Goal: Transaction & Acquisition: Purchase product/service

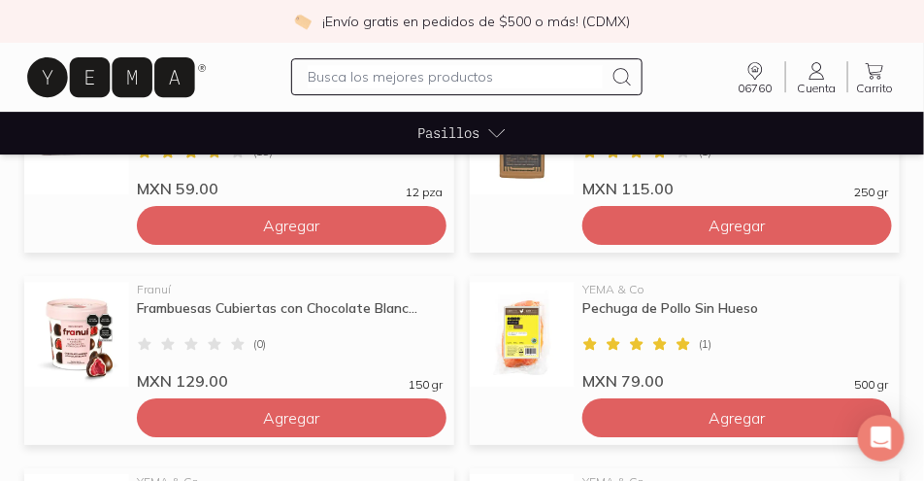
scroll to position [1554, 0]
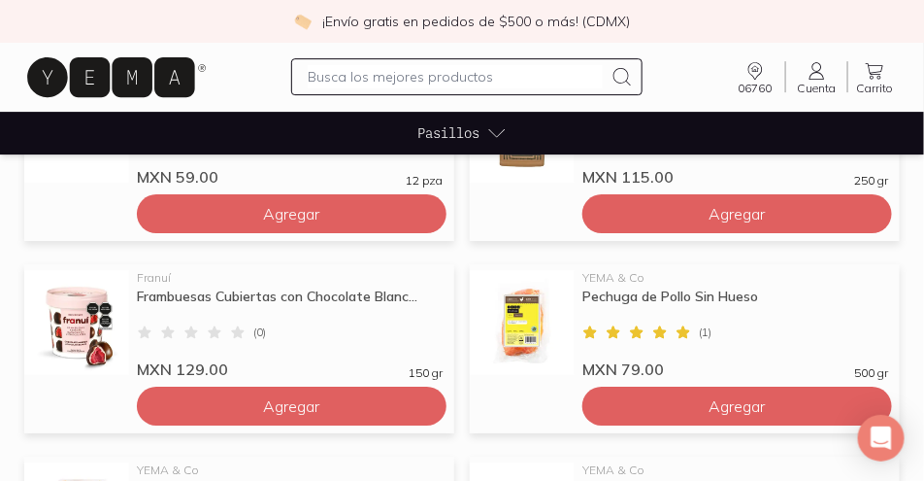
click at [92, 311] on img at bounding box center [76, 322] width 105 height 105
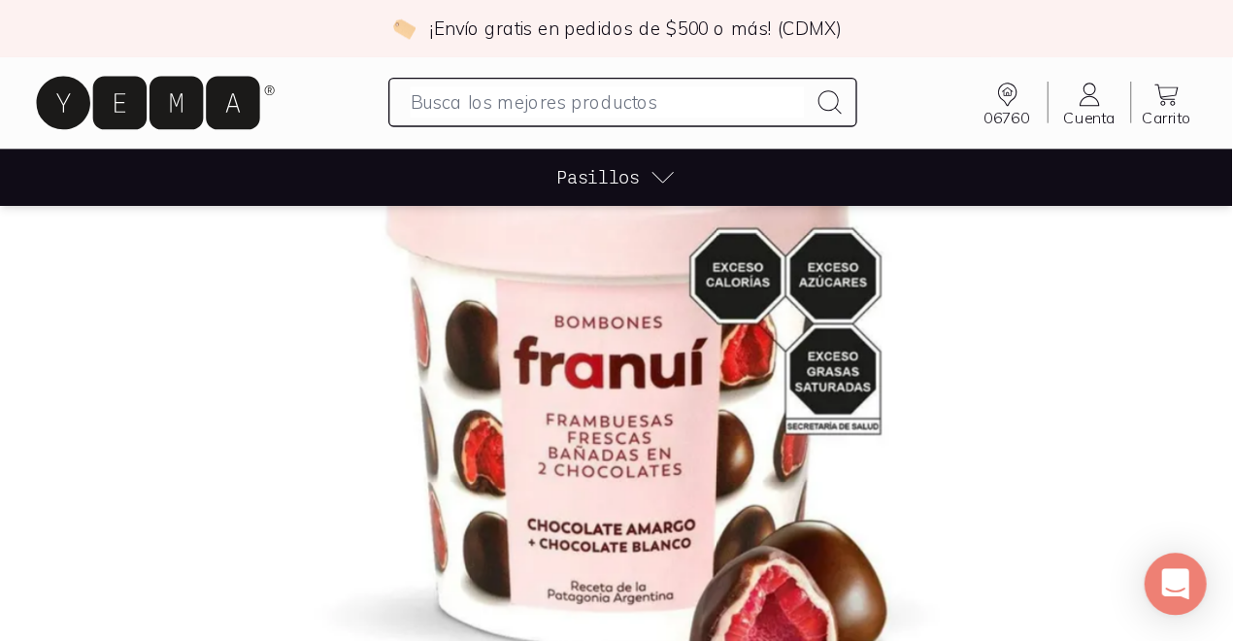
scroll to position [194, 0]
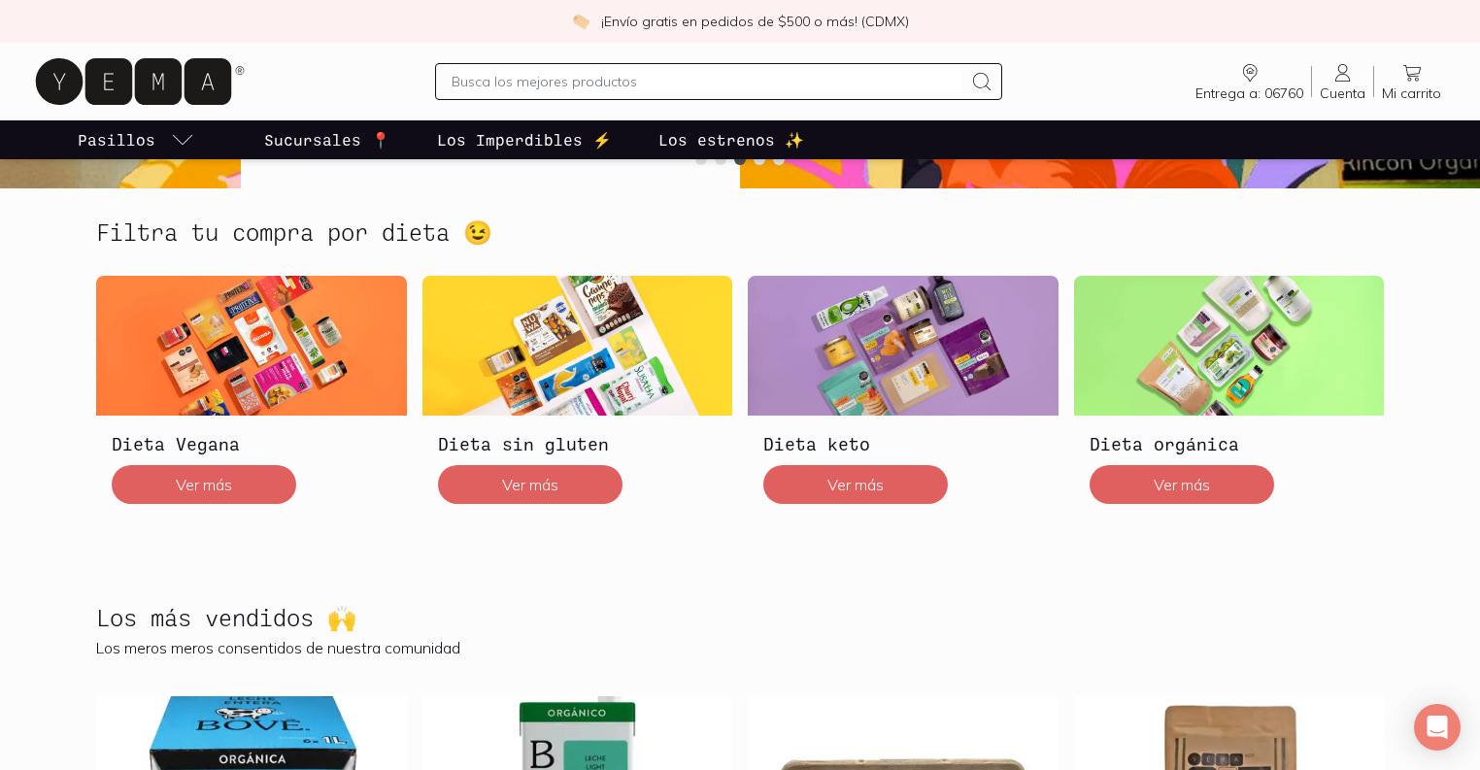
scroll to position [464, 0]
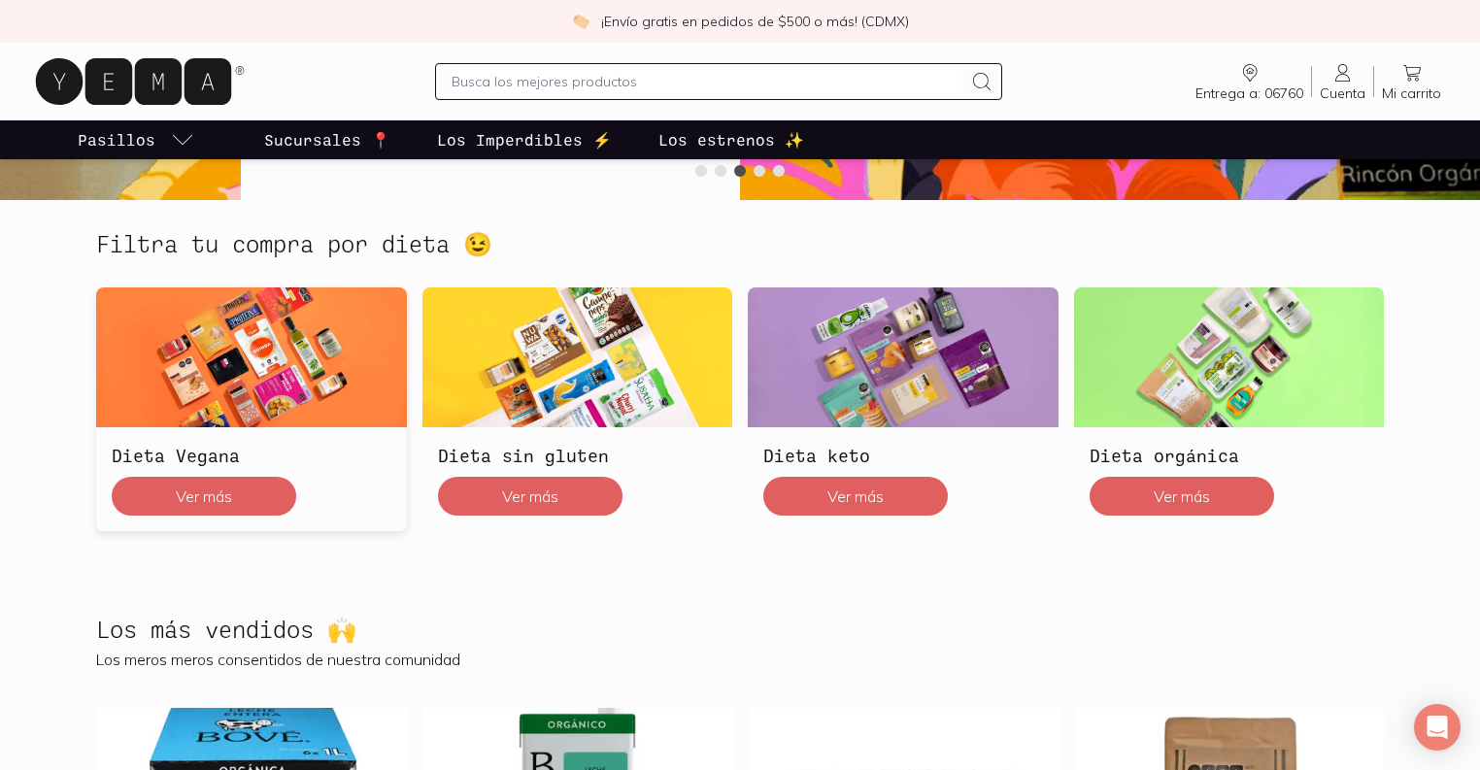
click at [261, 337] on img at bounding box center [251, 357] width 311 height 140
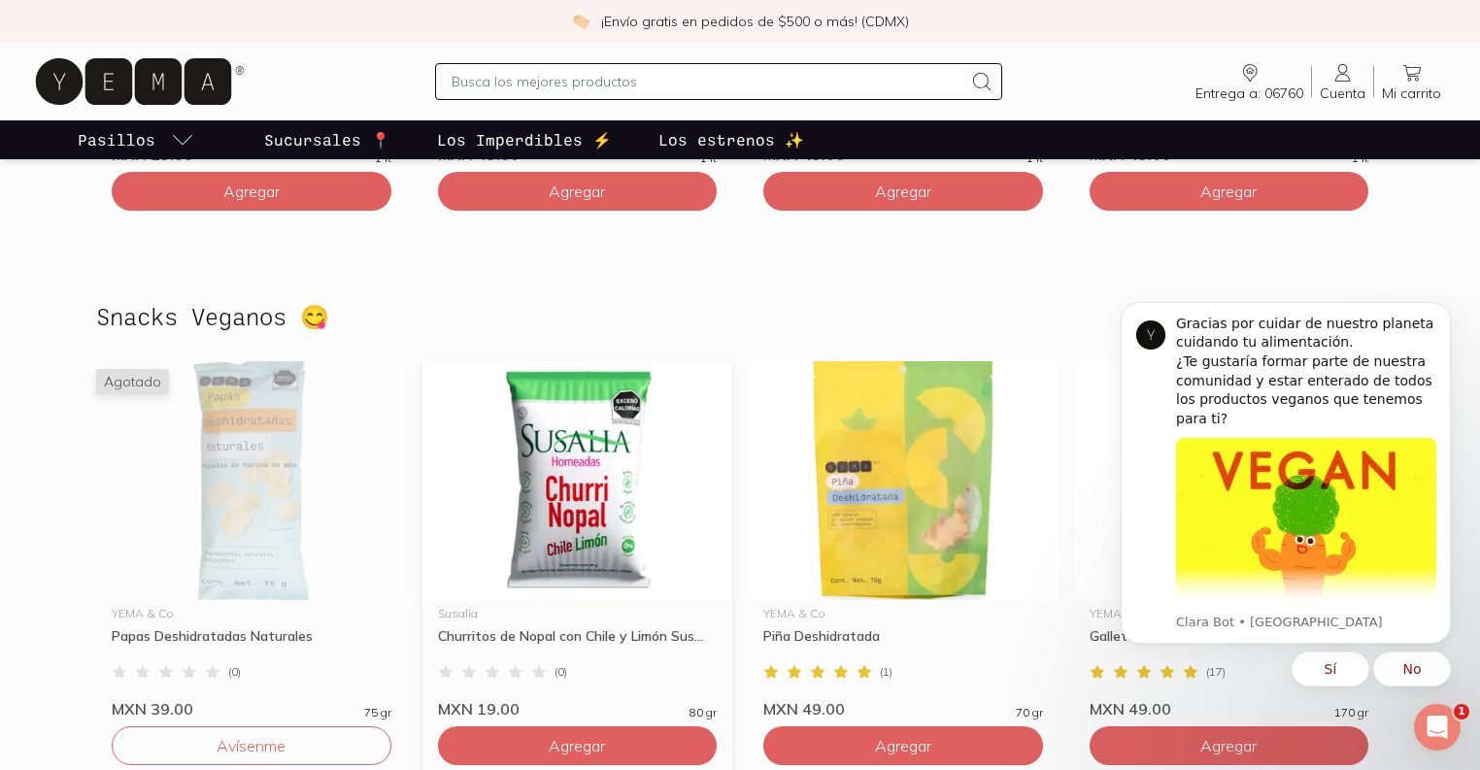
scroll to position [1864, 0]
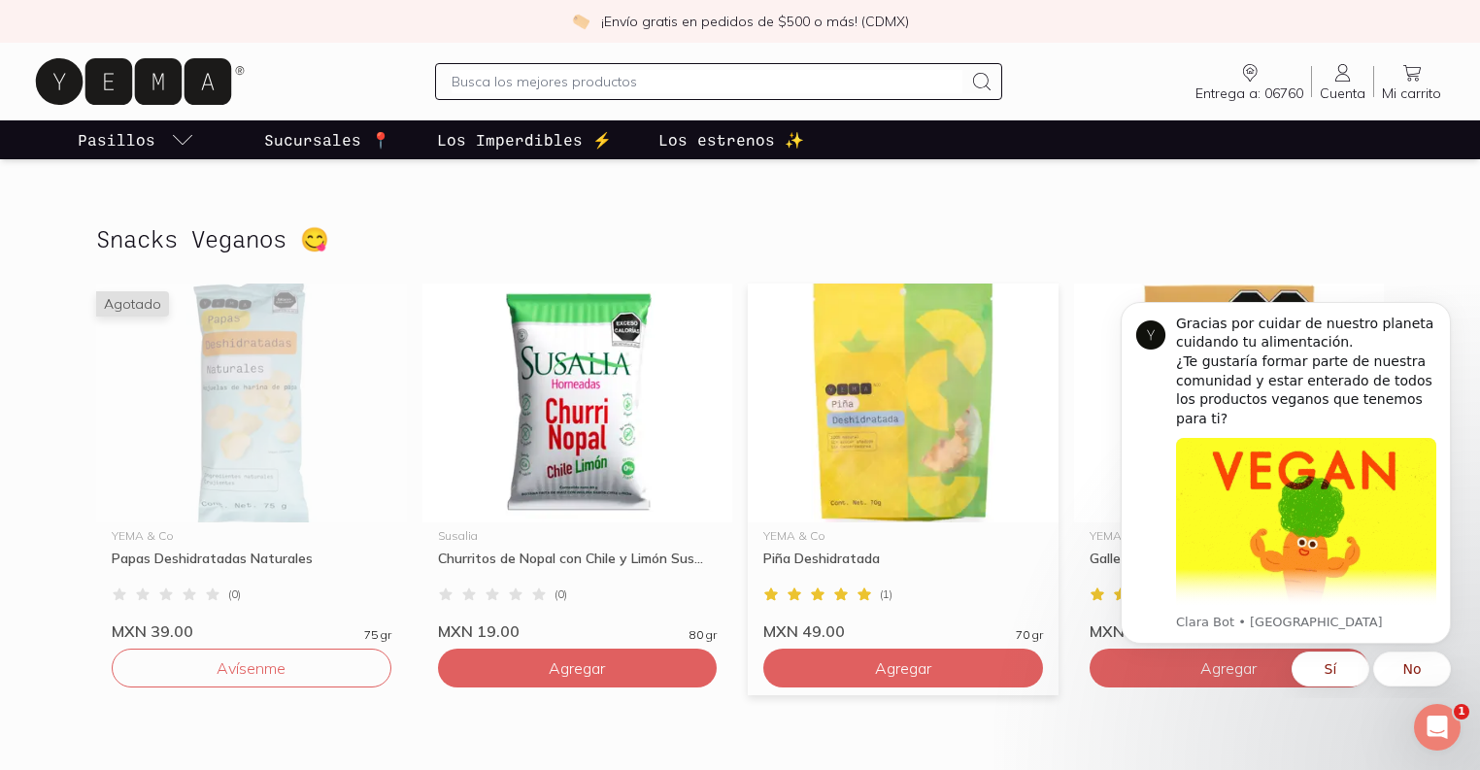
click at [913, 400] on img at bounding box center [903, 403] width 311 height 239
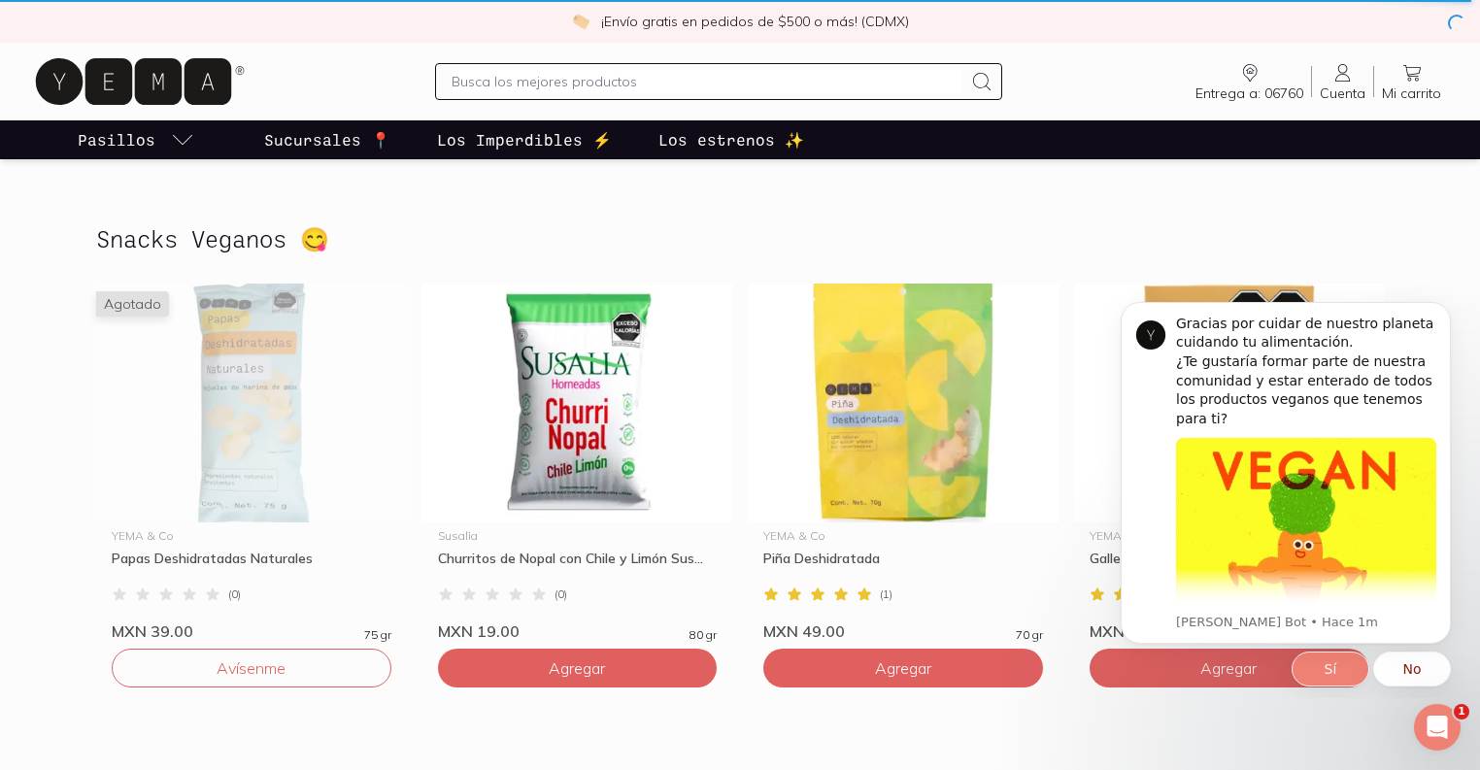
click at [1330, 665] on button "Sí" at bounding box center [1330, 669] width 78 height 35
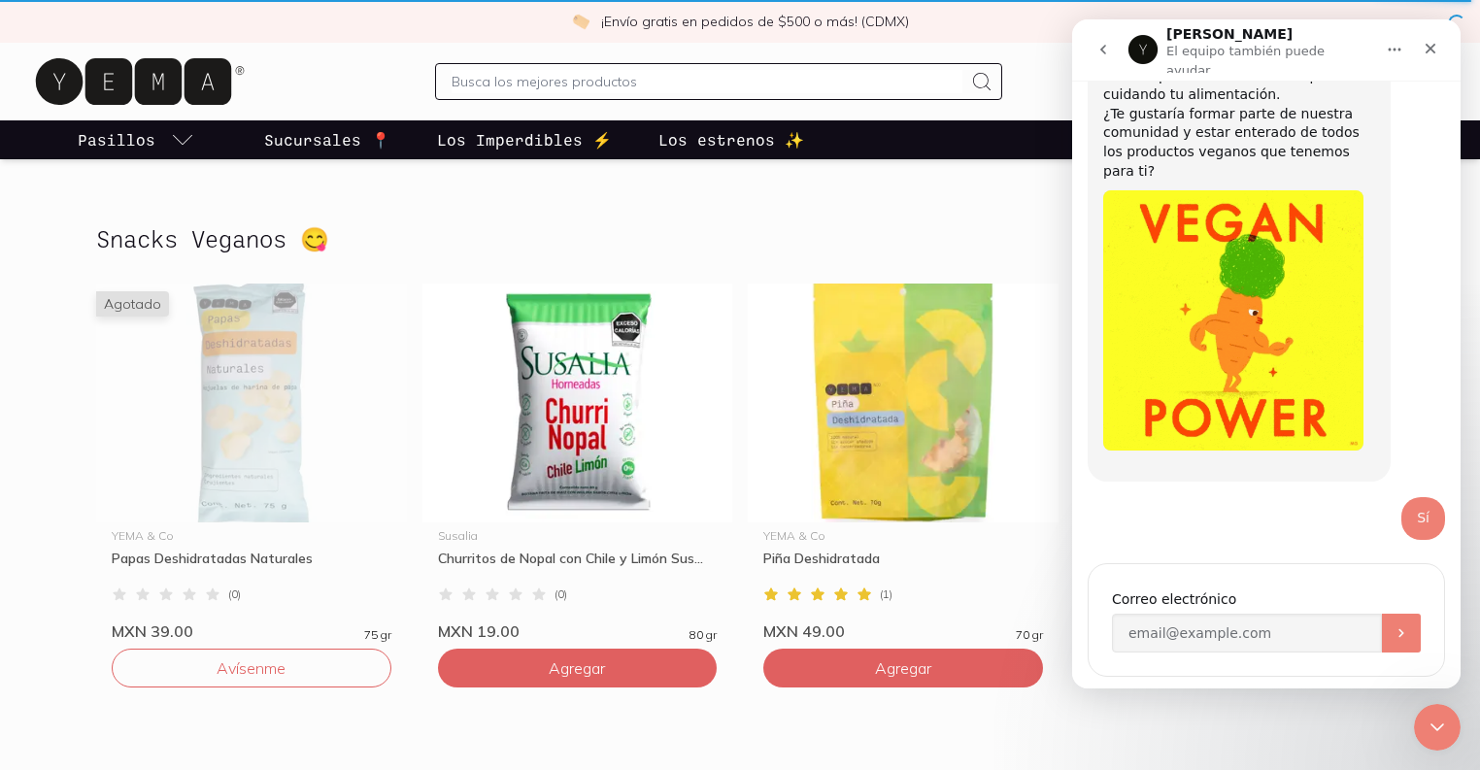
scroll to position [117, 0]
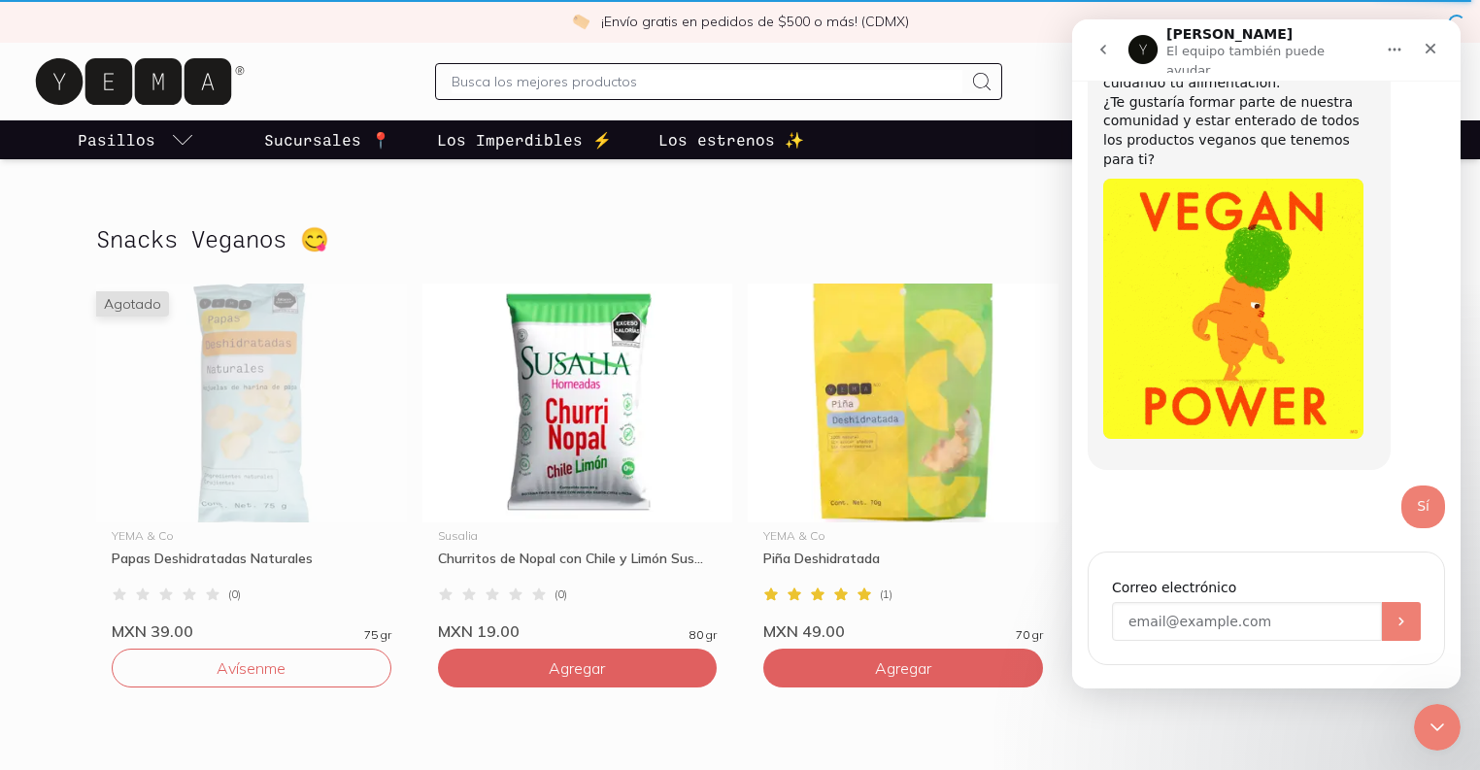
click at [1241, 602] on input "Enter your email" at bounding box center [1247, 621] width 270 height 39
type input "[EMAIL_ADDRESS][DOMAIN_NAME]"
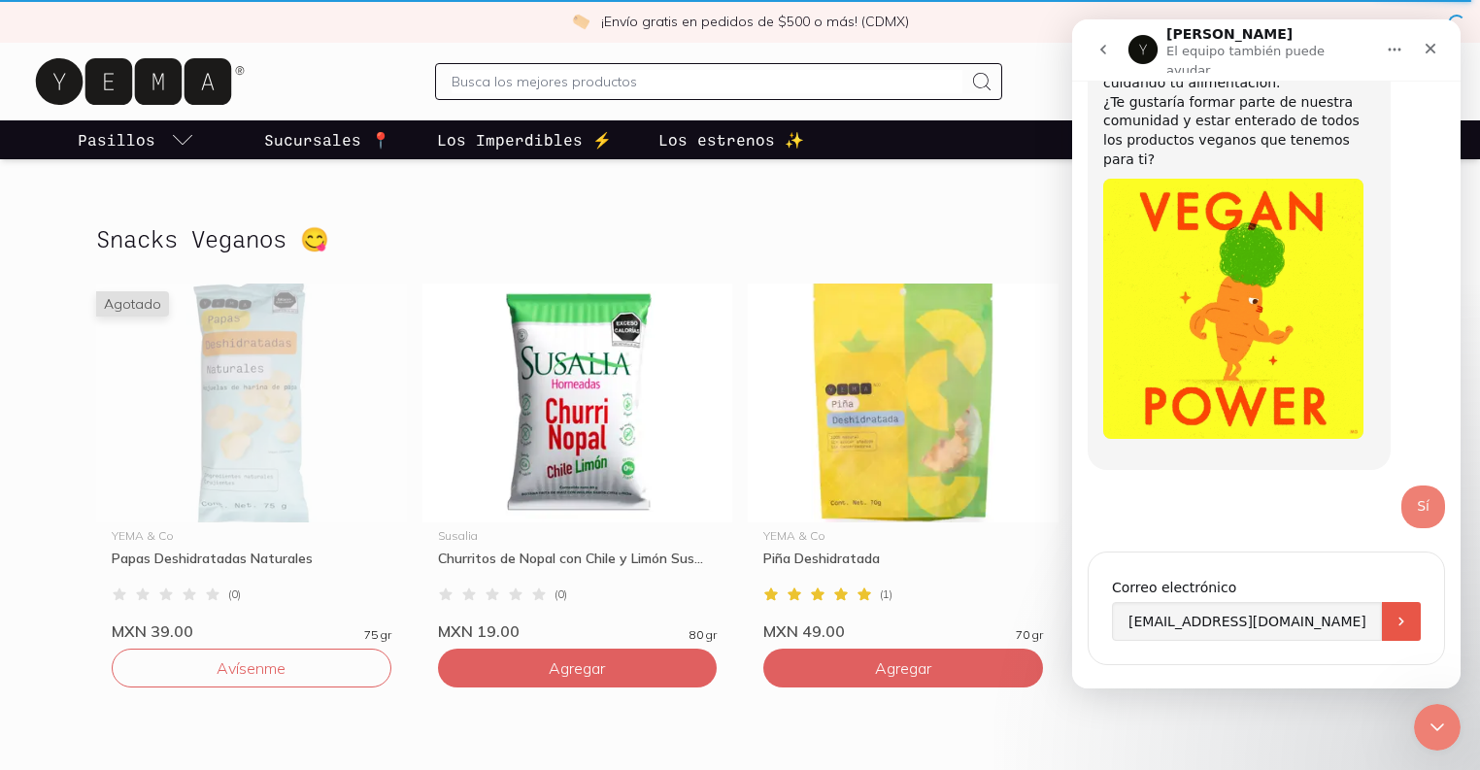
click at [1400, 614] on icon "Enviar" at bounding box center [1401, 622] width 16 height 16
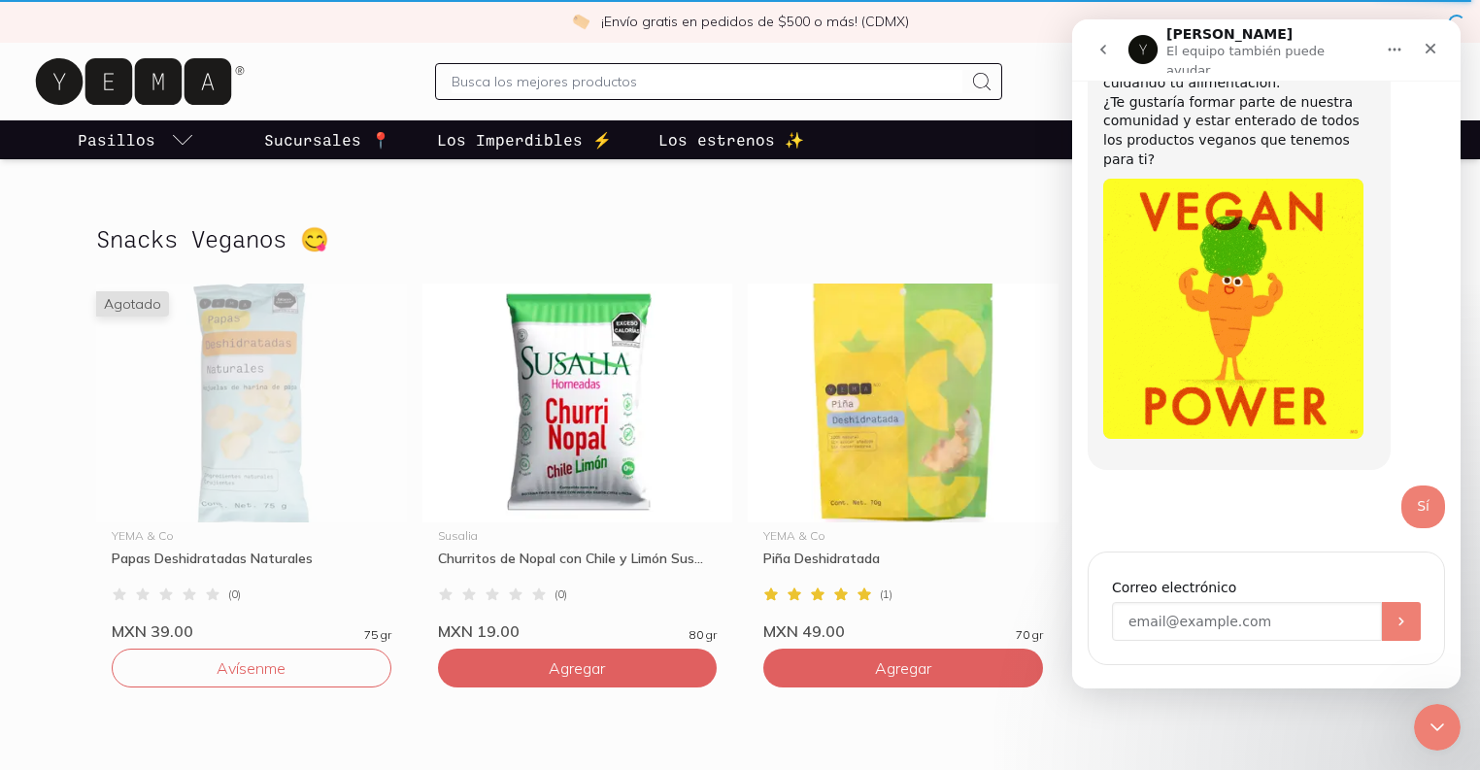
click at [1272, 602] on input "Enter your email" at bounding box center [1247, 621] width 270 height 39
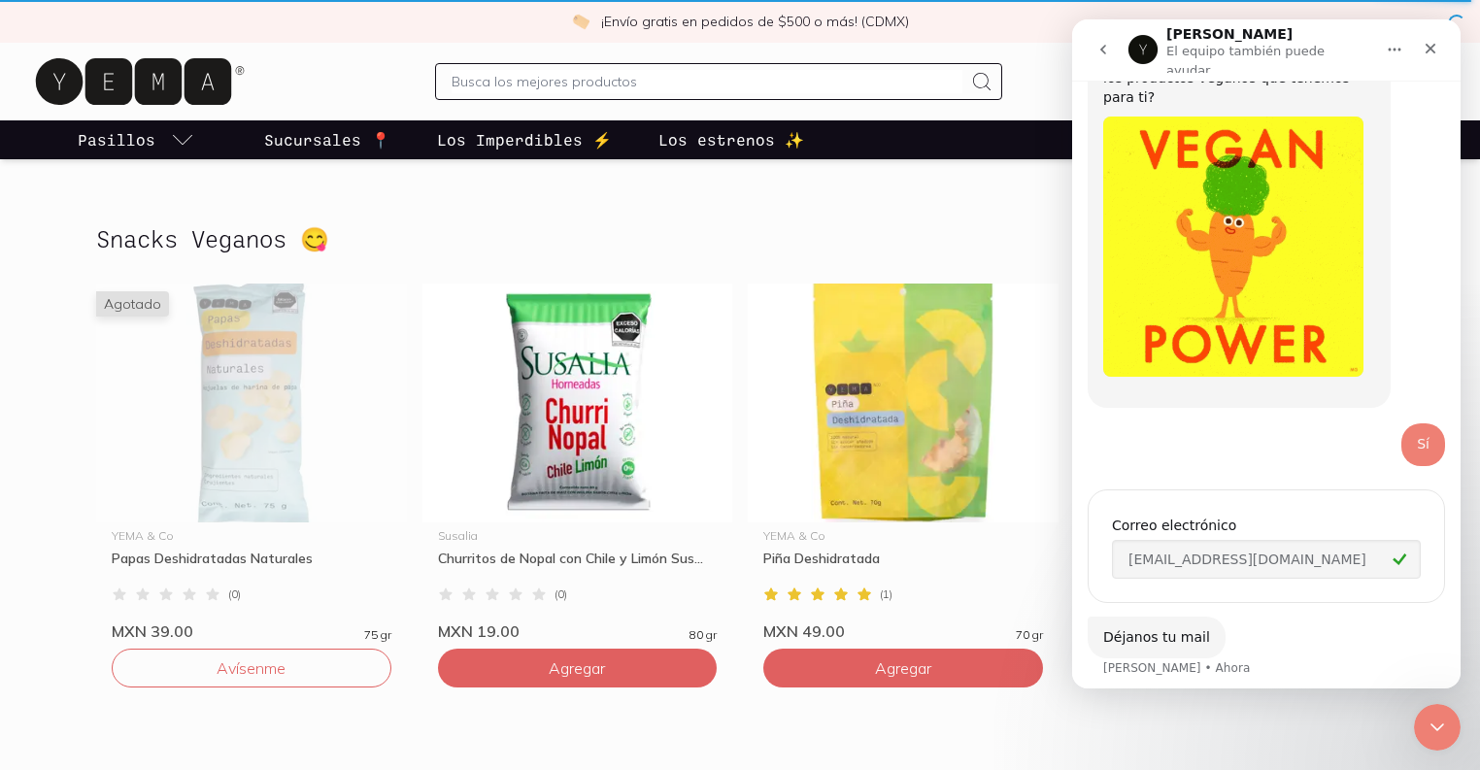
click at [1274, 637] on div "Déjanos tu mail [PERSON_NAME][GEOGRAPHIC_DATA]" at bounding box center [1265, 659] width 357 height 85
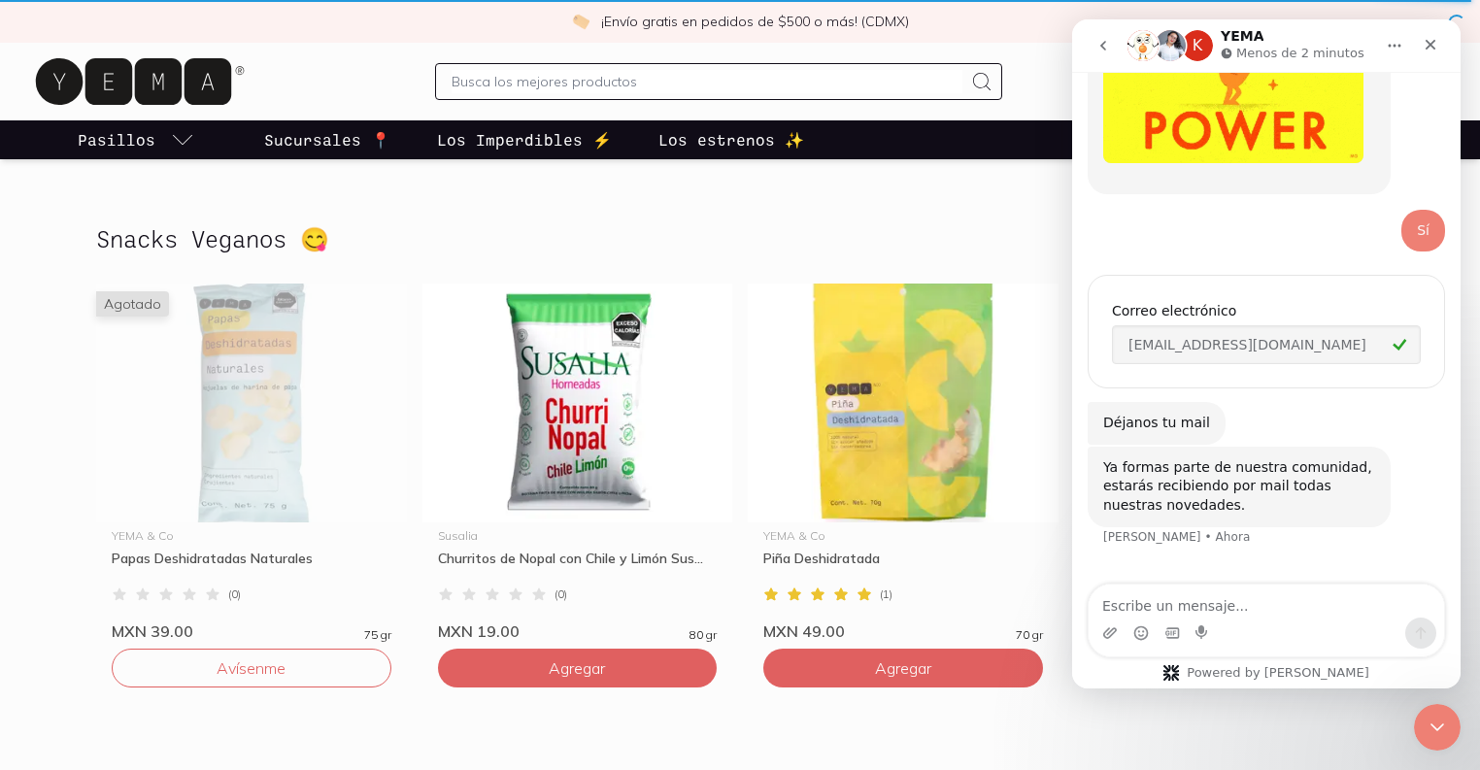
scroll to position [402, 0]
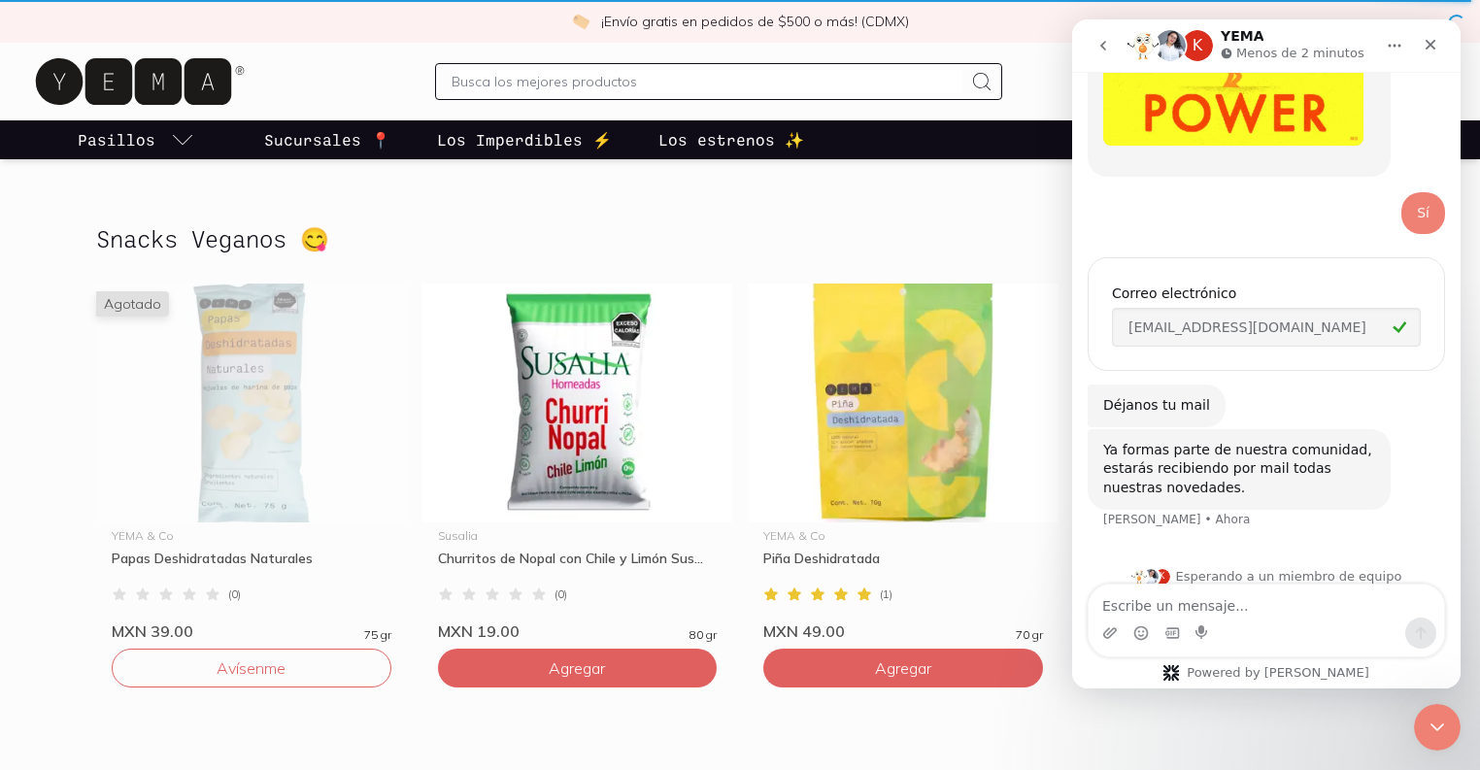
click at [1418, 204] on div "Sí" at bounding box center [1423, 213] width 13 height 19
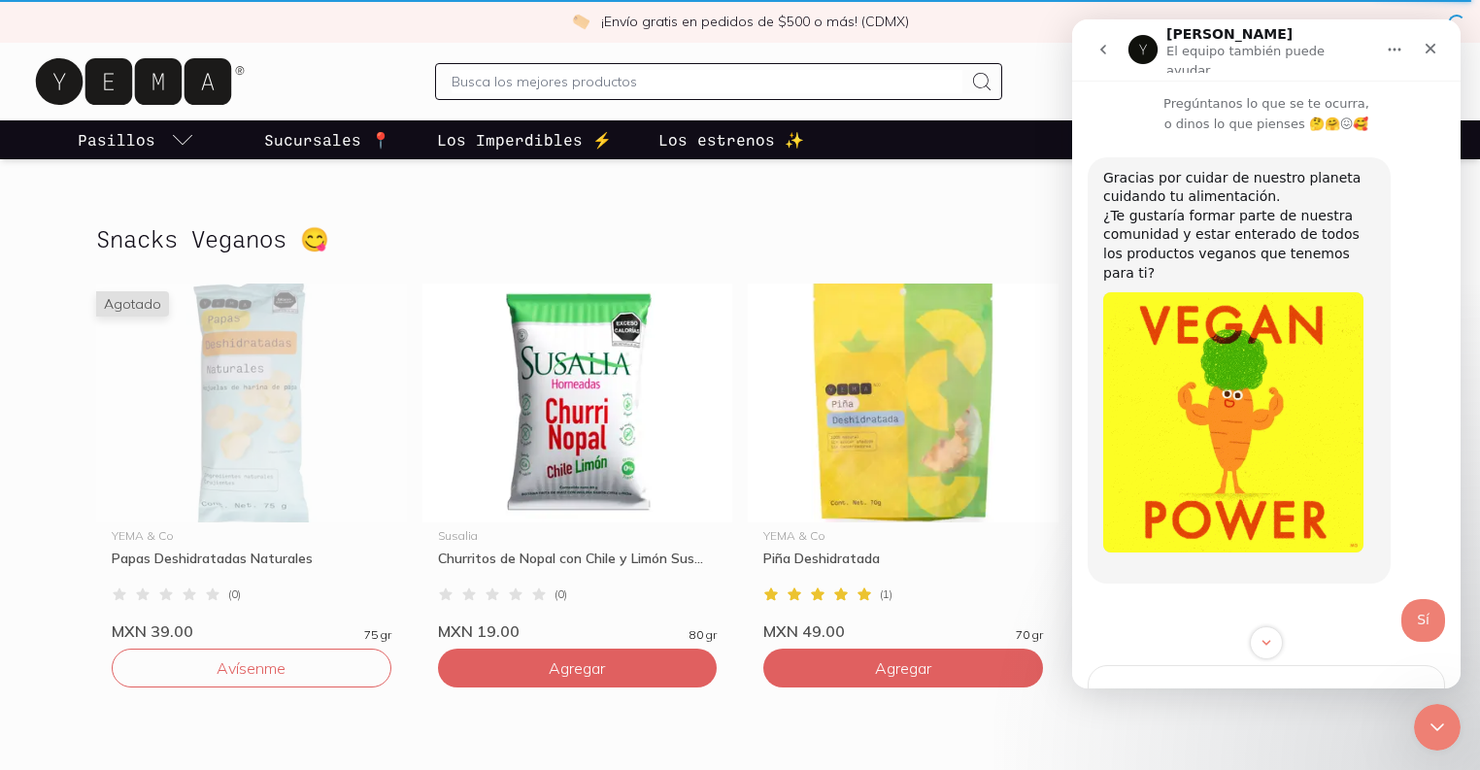
scroll to position [0, 0]
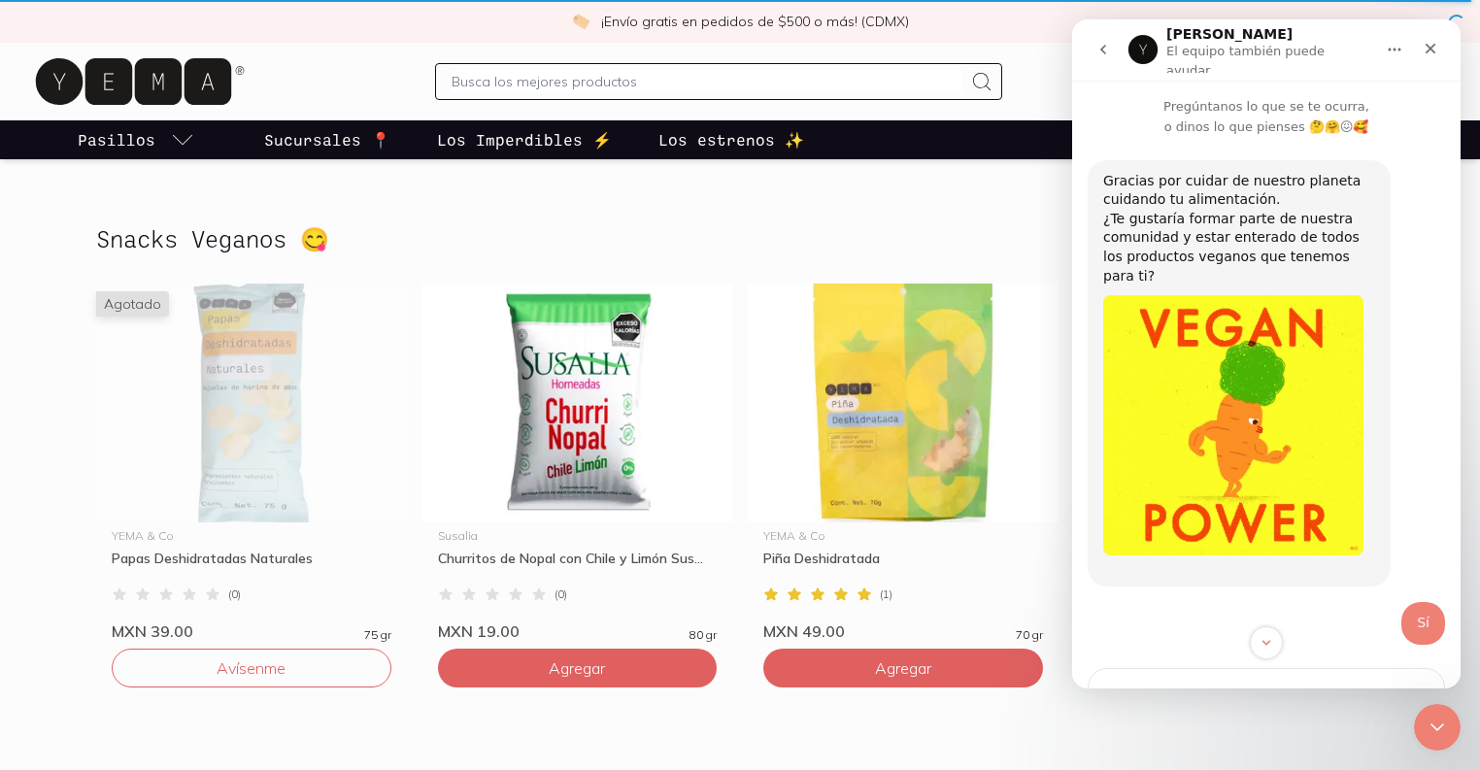
click at [1420, 614] on div "Sí" at bounding box center [1423, 623] width 13 height 19
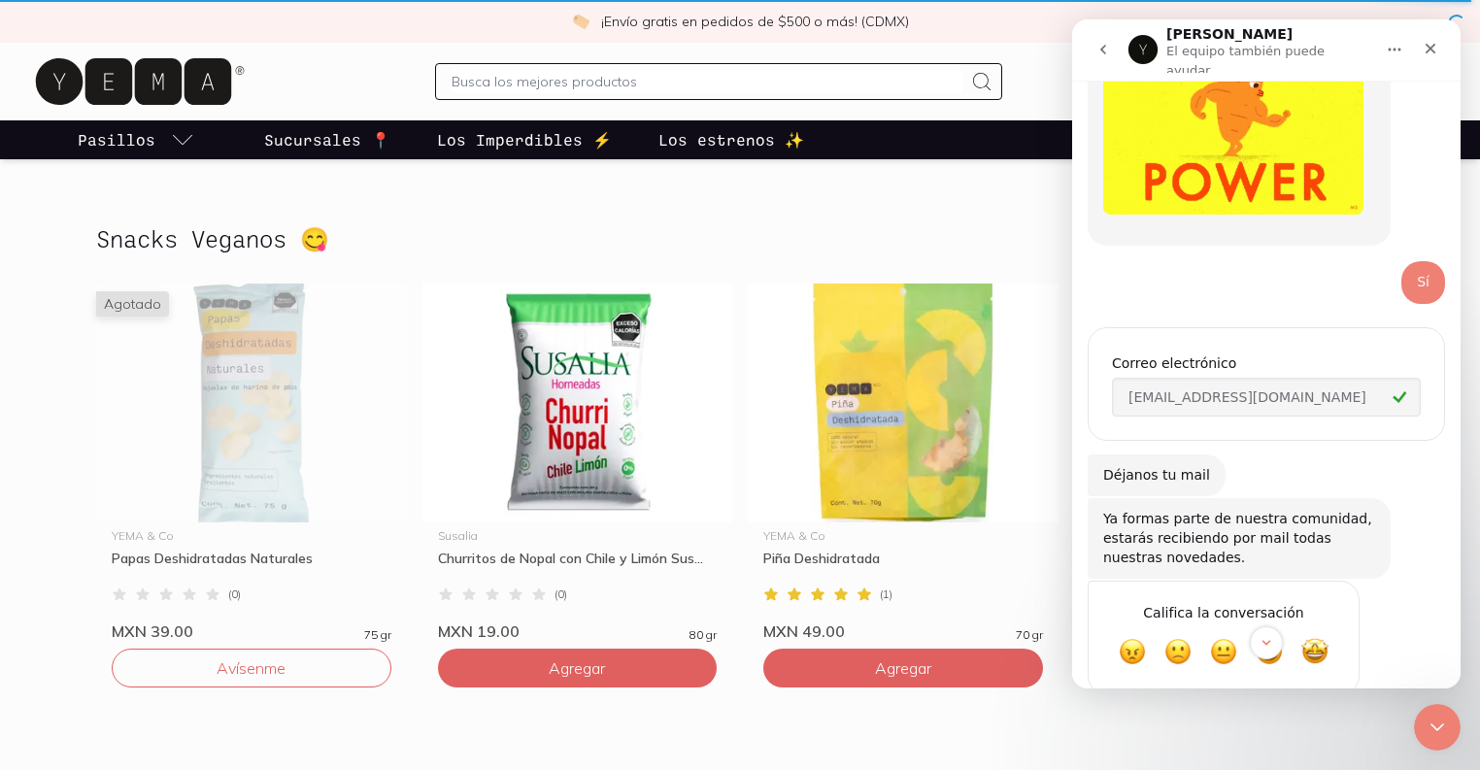
scroll to position [359, 0]
